Goal: Task Accomplishment & Management: Use online tool/utility

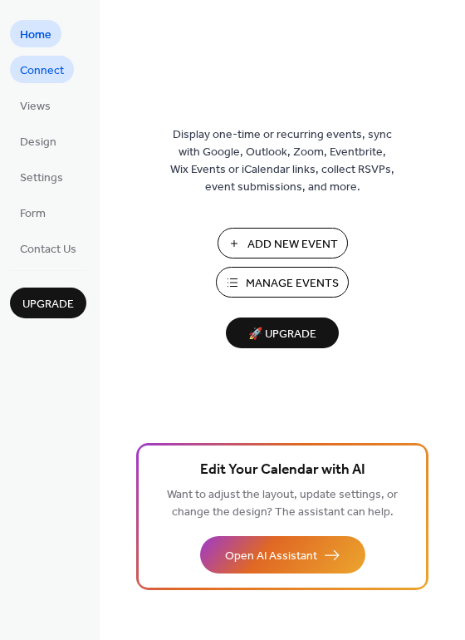
click at [46, 77] on span "Connect" at bounding box center [42, 70] width 44 height 17
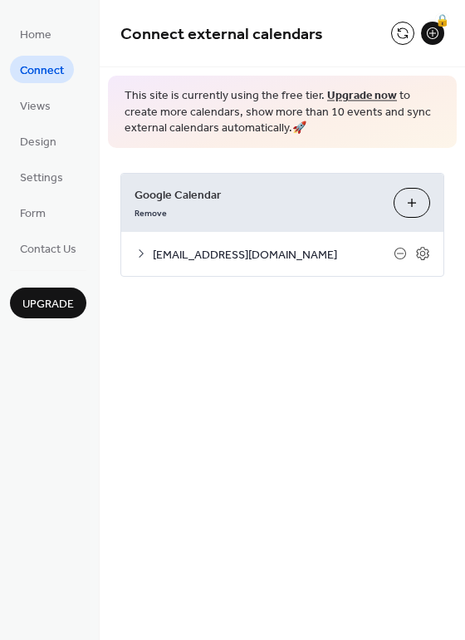
click at [412, 205] on button "Choose Calendars" at bounding box center [412, 203] width 37 height 30
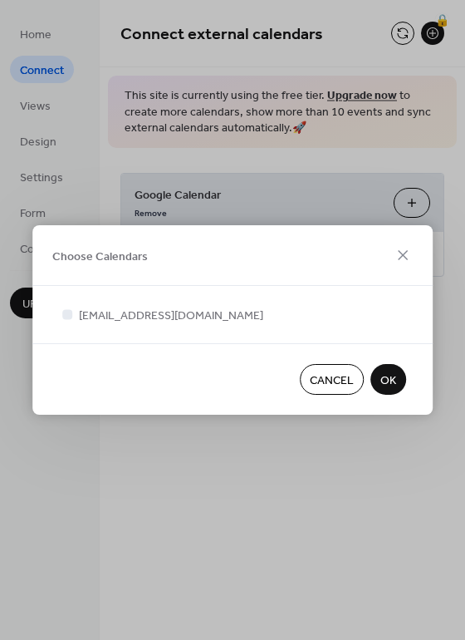
click at [383, 383] on span "OK" at bounding box center [388, 380] width 16 height 17
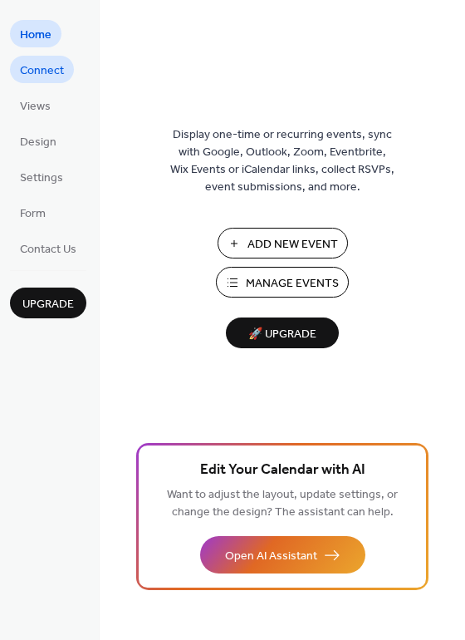
click at [53, 80] on span "Connect" at bounding box center [42, 70] width 44 height 17
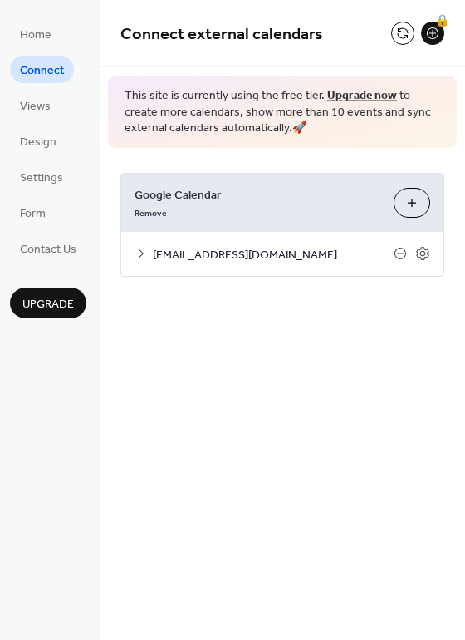
click at [418, 207] on button "Choose Calendars" at bounding box center [412, 203] width 37 height 30
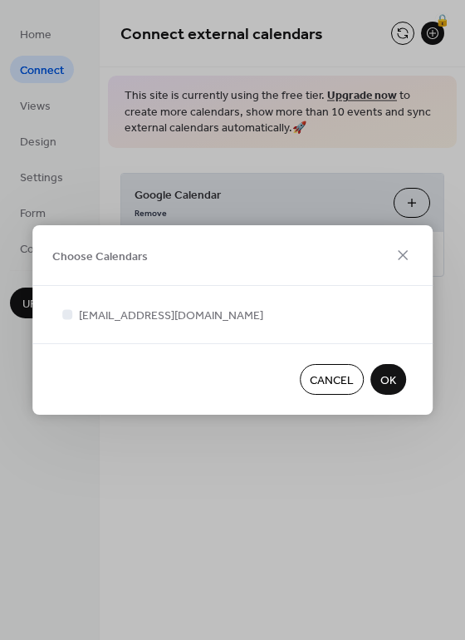
click at [387, 382] on span "OK" at bounding box center [388, 380] width 16 height 17
